Goal: Task Accomplishment & Management: Use online tool/utility

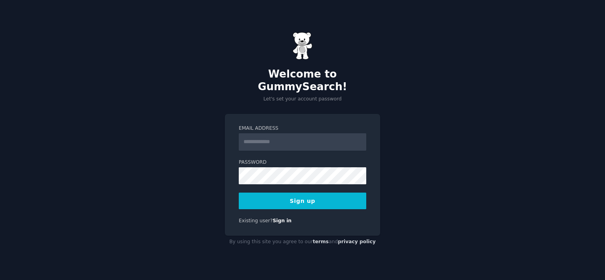
click at [284, 140] on input "Email Address" at bounding box center [303, 141] width 128 height 17
type input "**********"
click at [312, 200] on button "Sign up" at bounding box center [303, 201] width 128 height 17
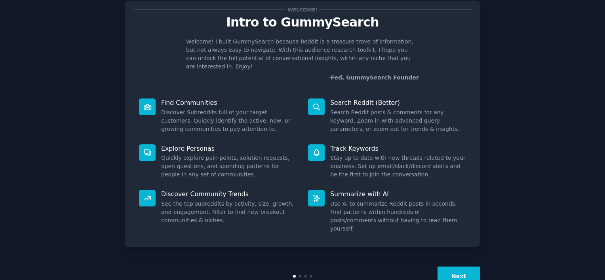
scroll to position [29, 0]
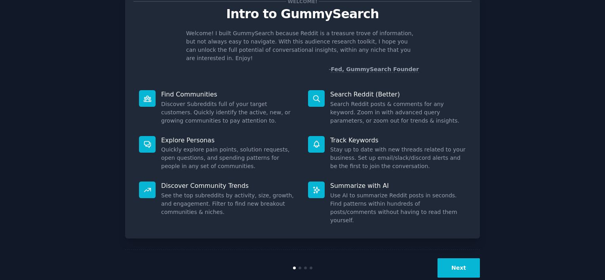
click at [467, 259] on button "Next" at bounding box center [459, 268] width 42 height 19
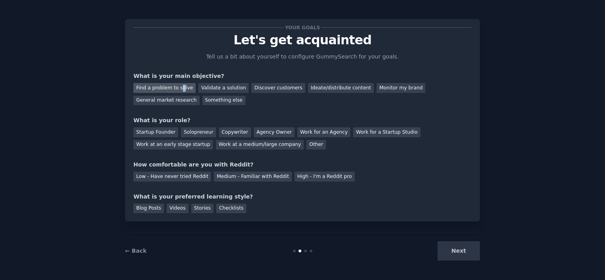
click at [178, 87] on div "Find a problem to solve" at bounding box center [164, 88] width 62 height 10
drag, startPoint x: 178, startPoint y: 87, endPoint x: 215, endPoint y: 88, distance: 36.8
click at [215, 88] on div "Validate a solution" at bounding box center [223, 88] width 50 height 10
click at [173, 83] on div "Find a problem to solve" at bounding box center [164, 88] width 62 height 10
click at [201, 135] on div "Solopreneur" at bounding box center [198, 133] width 35 height 10
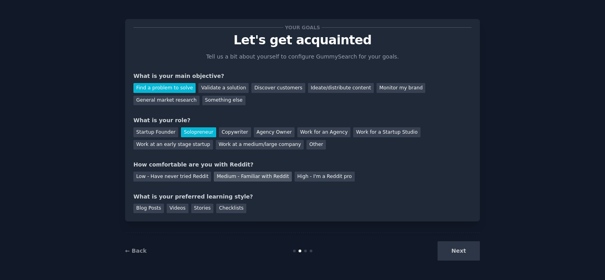
click at [249, 175] on div "Medium - Familiar with Reddit" at bounding box center [253, 177] width 78 height 10
click at [149, 212] on div "Blog Posts" at bounding box center [148, 209] width 30 height 10
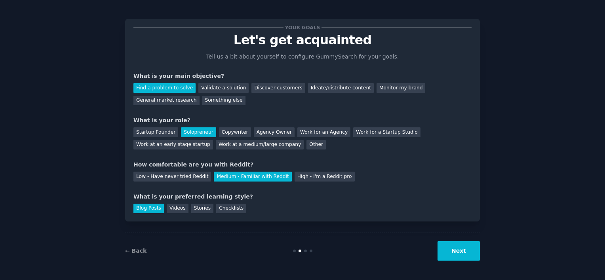
click at [453, 255] on button "Next" at bounding box center [459, 251] width 42 height 19
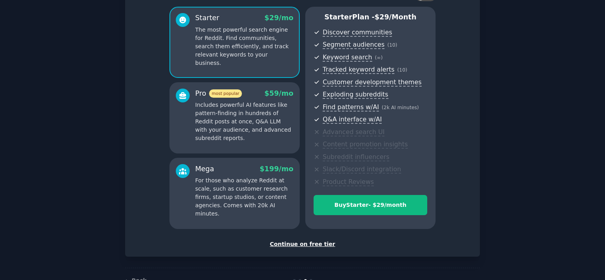
scroll to position [79, 0]
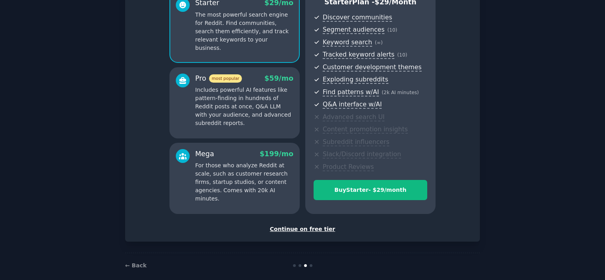
click at [308, 227] on div "Continue on free tier" at bounding box center [302, 229] width 338 height 8
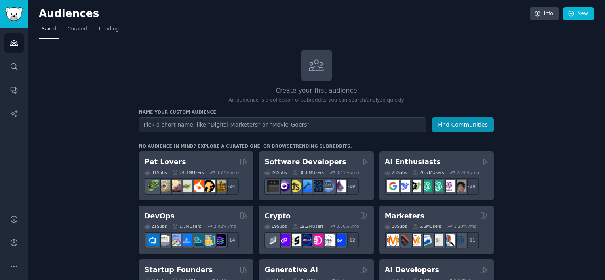
click at [200, 128] on input "text" at bounding box center [282, 125] width 287 height 15
type input "Financial"
click at [432, 118] on button "Find Communities" at bounding box center [463, 125] width 62 height 15
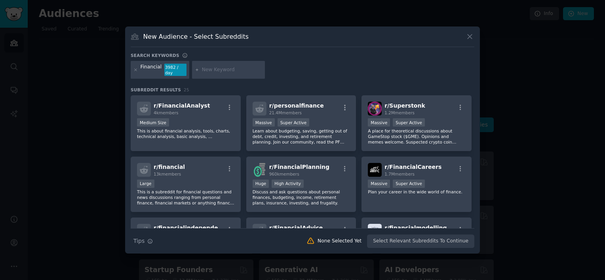
click at [202, 73] on input "text" at bounding box center [232, 70] width 60 height 7
type input "personal finance"
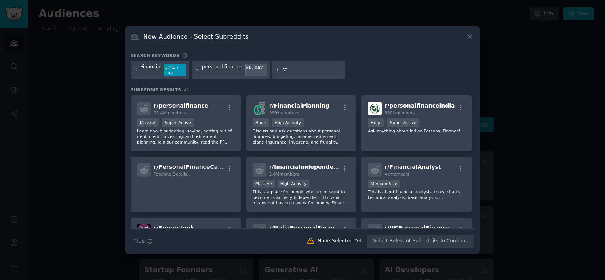
type input "s"
type input "pain points"
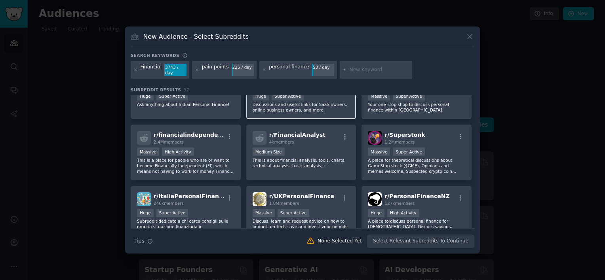
scroll to position [40, 0]
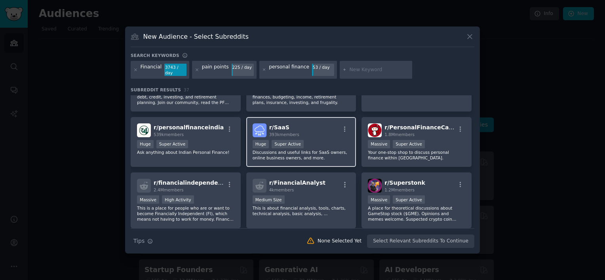
click at [309, 152] on p "Discussions and useful links for SaaS owners, online business owners, and more." at bounding box center [301, 155] width 97 height 11
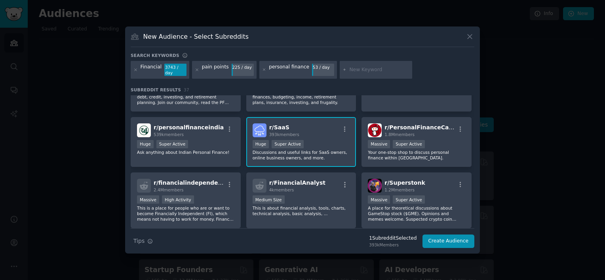
scroll to position [0, 0]
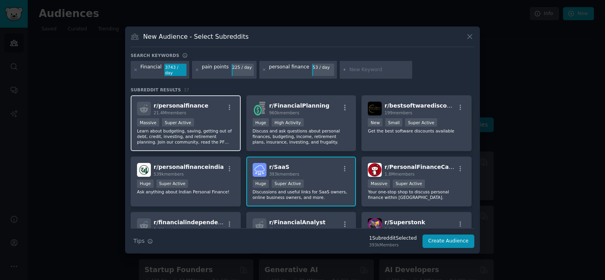
click at [183, 128] on p "Learn about budgeting, saving, getting out of debt, credit, investing, and reti…" at bounding box center [185, 136] width 97 height 17
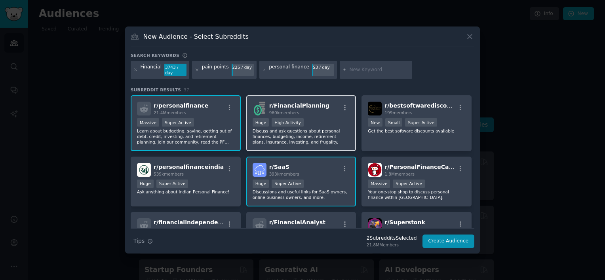
click at [286, 139] on p "Discuss and ask questions about personal finances, budgeting, income, retiremen…" at bounding box center [301, 136] width 97 height 17
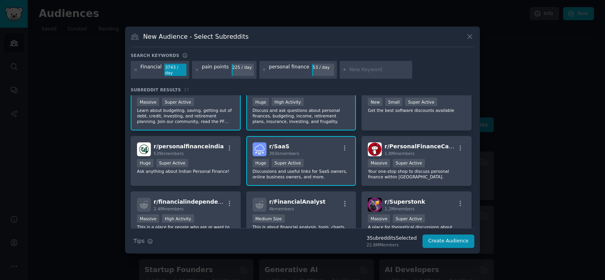
scroll to position [40, 0]
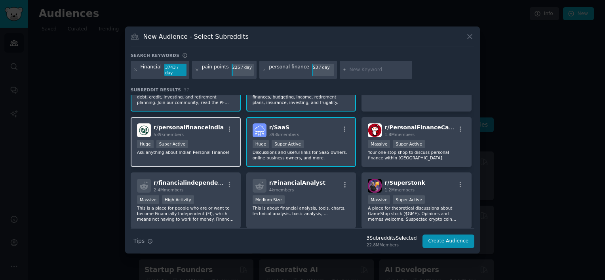
click at [224, 150] on p "Ask anything about Indian Personal Finance!" at bounding box center [185, 153] width 97 height 6
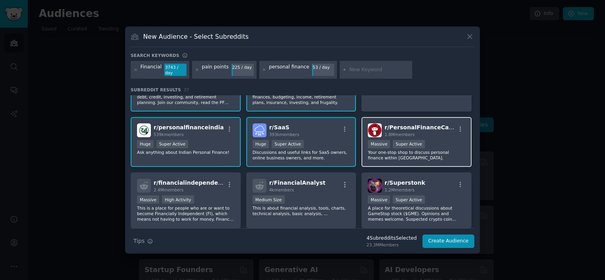
click at [386, 151] on p "Your one-stop shop to discuss personal finance within Canada." at bounding box center [416, 155] width 97 height 11
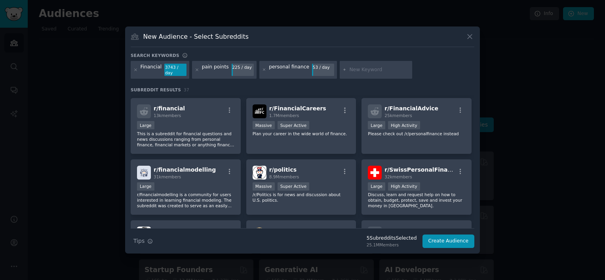
scroll to position [238, 0]
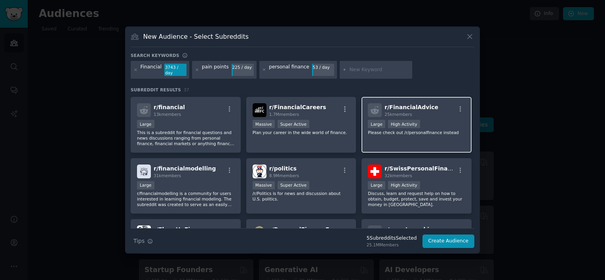
click at [423, 120] on div ">= 80th percentile for submissions / day Large High Activity" at bounding box center [416, 125] width 97 height 10
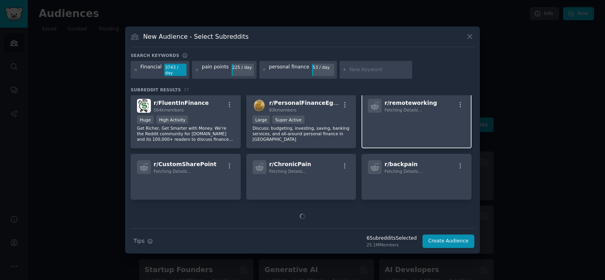
scroll to position [366, 0]
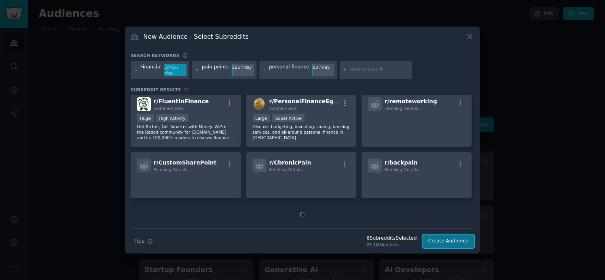
click at [456, 236] on button "Create Audience" at bounding box center [449, 241] width 52 height 13
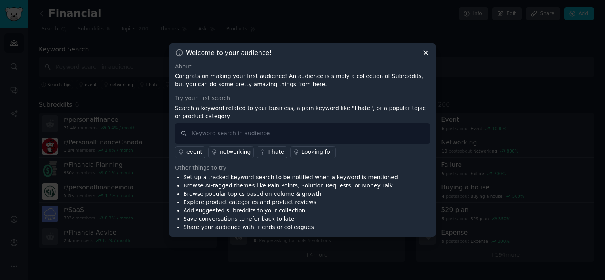
click at [427, 51] on icon at bounding box center [426, 53] width 4 height 4
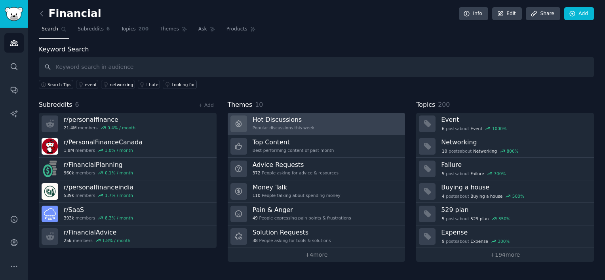
click at [306, 129] on div "Popular discussions this week" at bounding box center [284, 128] width 62 height 6
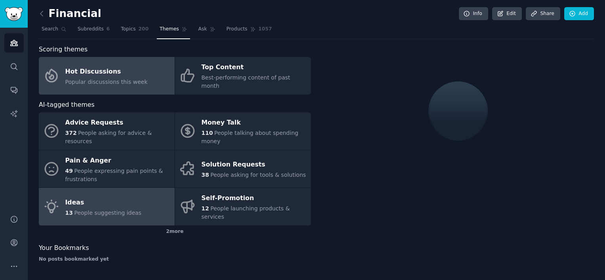
click at [144, 188] on link "Ideas 13 People suggesting ideas" at bounding box center [107, 207] width 136 height 38
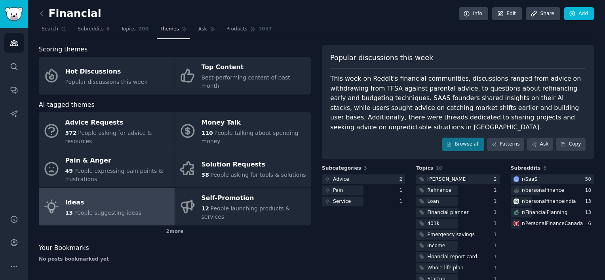
click at [144, 188] on link "Ideas 13 People suggesting ideas" at bounding box center [107, 207] width 136 height 38
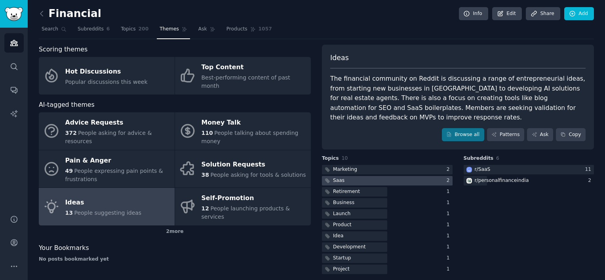
click at [375, 176] on div at bounding box center [387, 181] width 131 height 10
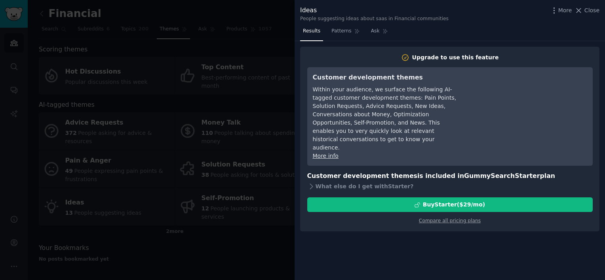
click at [270, 24] on div at bounding box center [302, 140] width 605 height 280
